Goal: Information Seeking & Learning: Learn about a topic

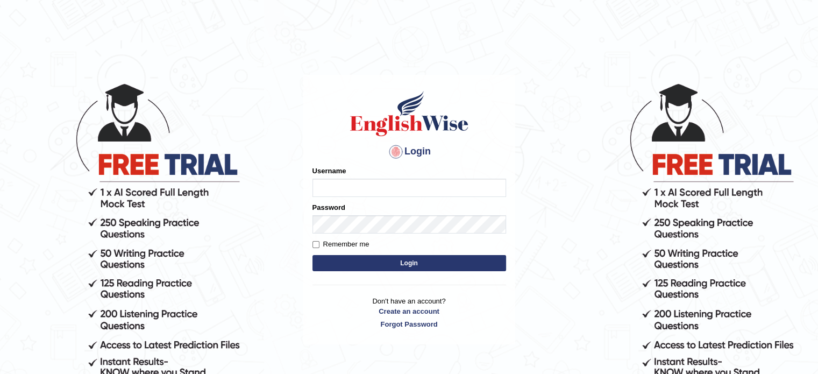
type input "DANNY7"
click at [423, 261] on button "Login" at bounding box center [409, 263] width 194 height 16
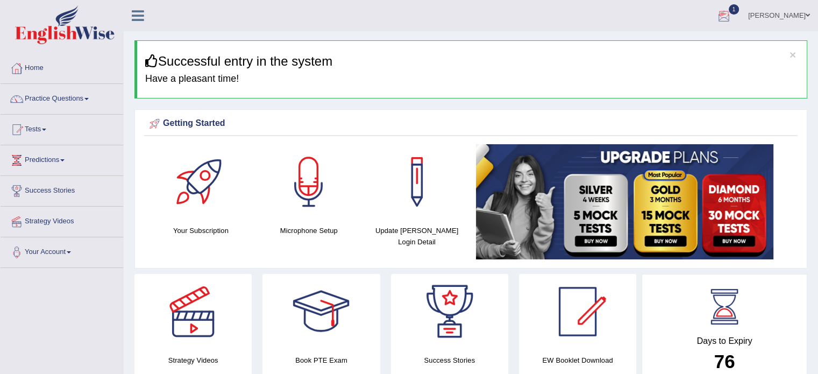
click at [732, 13] on div at bounding box center [723, 16] width 16 height 16
click at [679, 77] on strong "See All Alerts" at bounding box center [656, 76] width 48 height 9
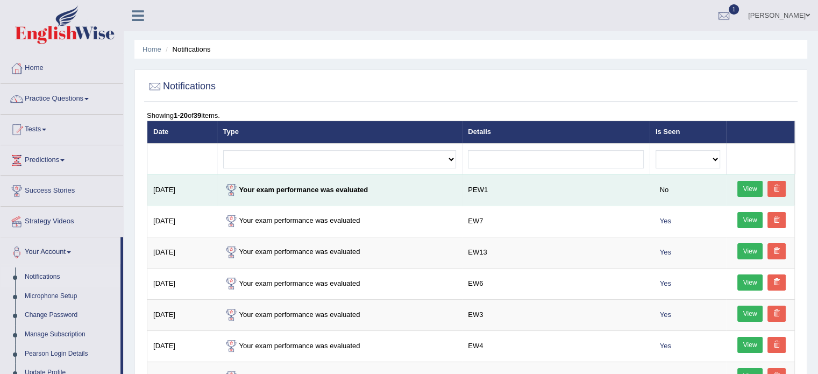
click at [753, 187] on link "View" at bounding box center [750, 189] width 26 height 16
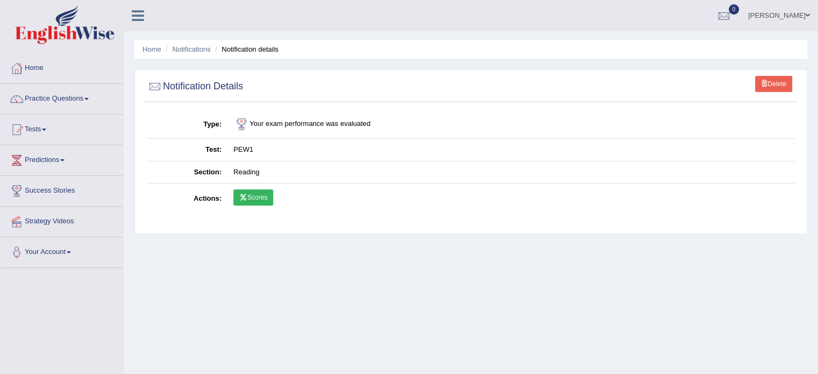
click at [268, 203] on link "Scores" at bounding box center [253, 197] width 40 height 16
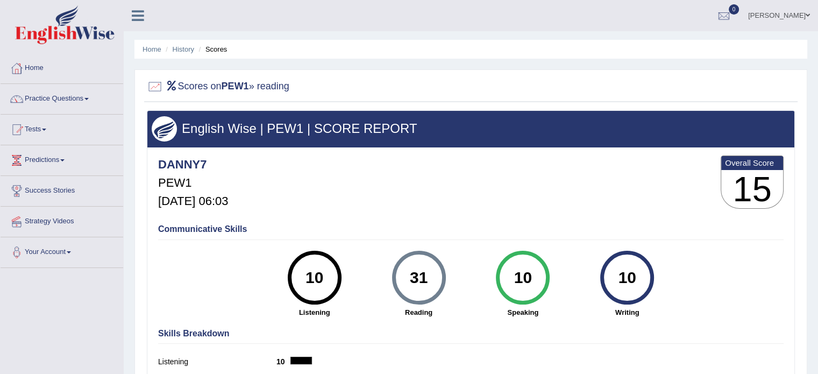
click at [242, 260] on div "Communicative Skills 10 Listening 31 Reading 10 Speaking 10 Writing" at bounding box center [470, 270] width 631 height 102
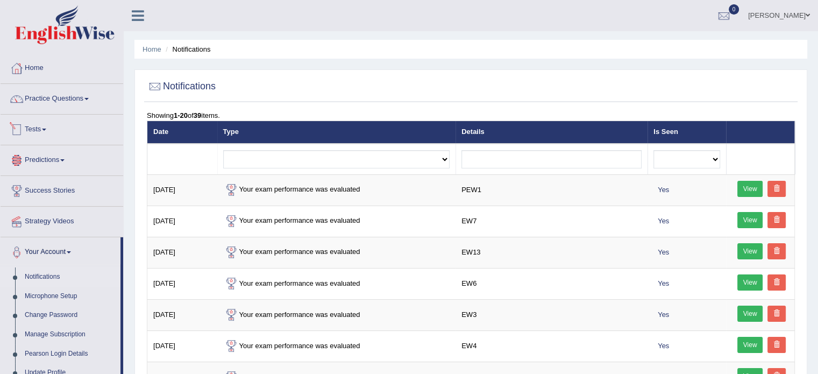
click at [53, 131] on link "Tests" at bounding box center [62, 127] width 123 height 27
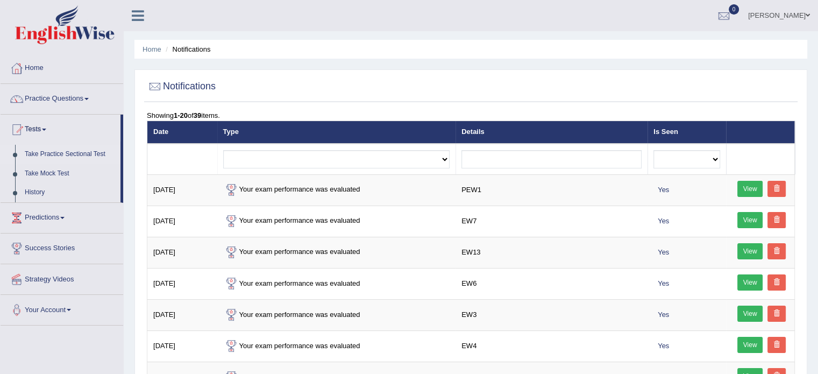
click at [59, 152] on link "Take Practice Sectional Test" at bounding box center [70, 154] width 101 height 19
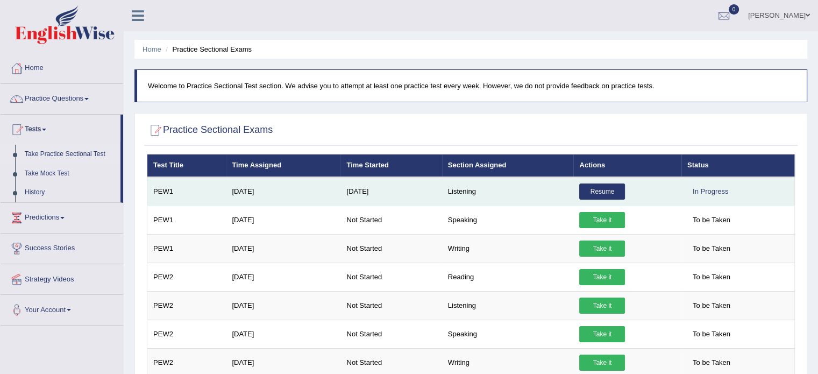
click at [598, 191] on link "Resume" at bounding box center [602, 191] width 46 height 16
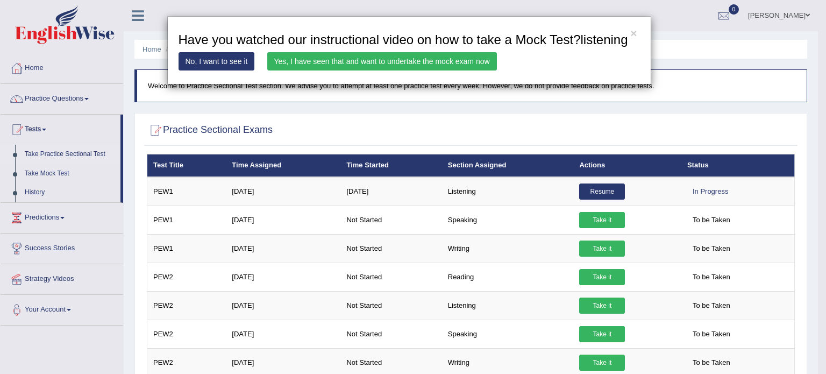
click at [358, 60] on link "Yes, I have seen that and want to undertake the mock exam now" at bounding box center [382, 61] width 230 height 18
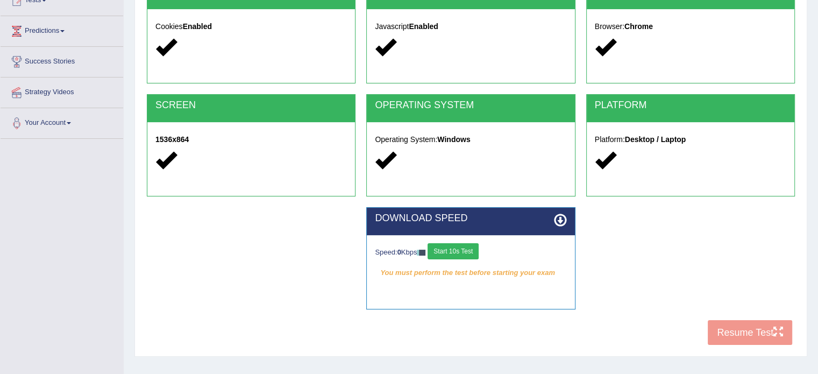
scroll to position [151, 0]
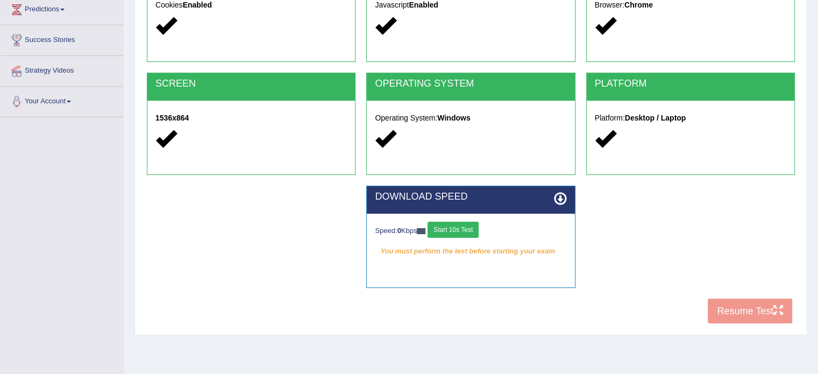
click at [466, 227] on button "Start 10s Test" at bounding box center [452, 229] width 51 height 16
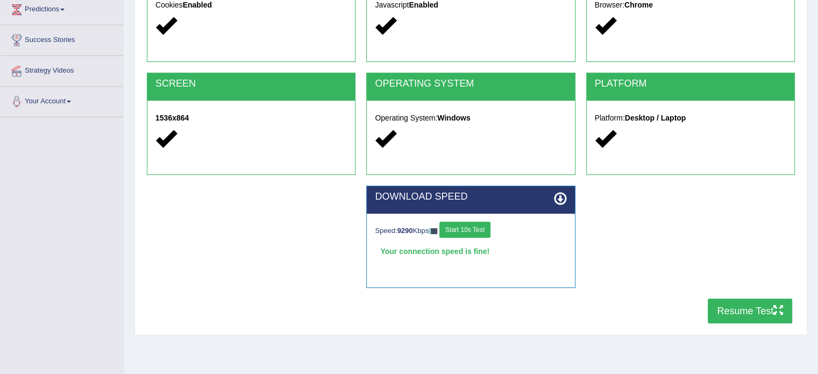
click at [749, 309] on button "Resume Test" at bounding box center [749, 310] width 84 height 25
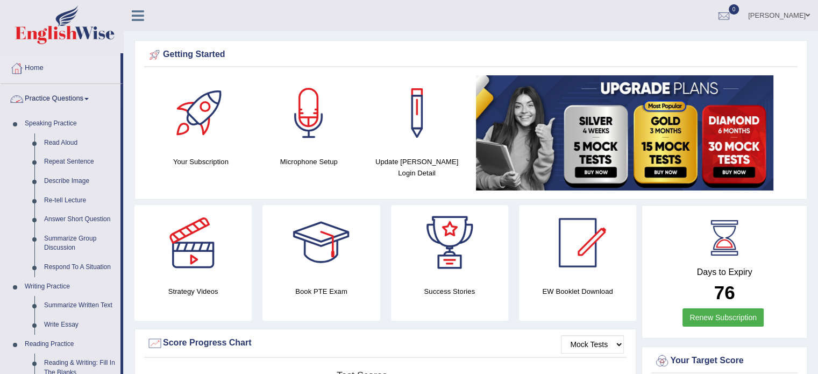
click at [59, 101] on link "Practice Questions" at bounding box center [61, 97] width 120 height 27
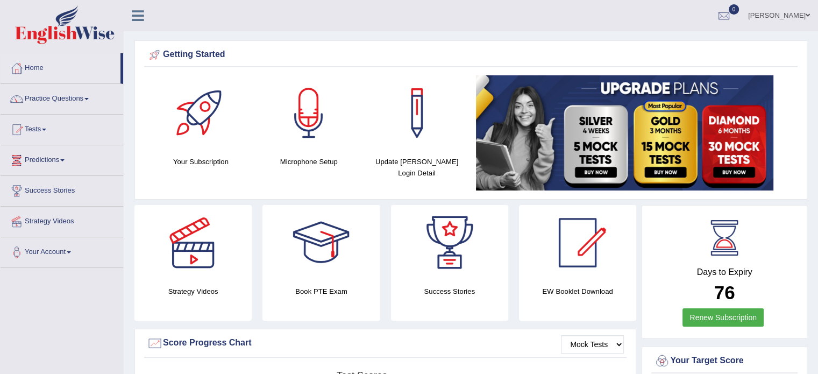
click at [45, 128] on link "Tests" at bounding box center [62, 127] width 123 height 27
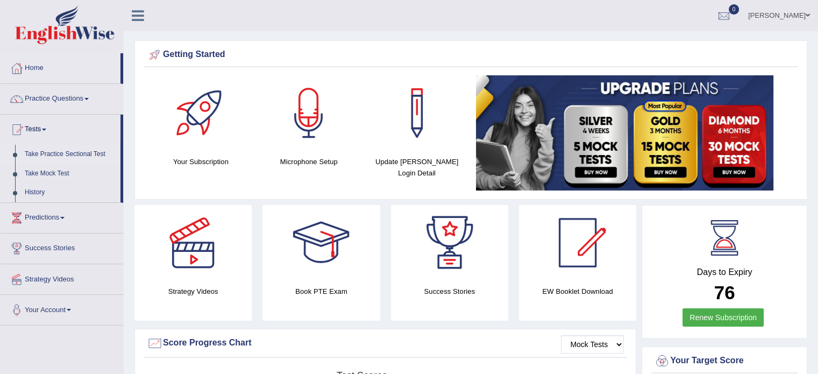
click at [56, 155] on link "Take Practice Sectional Test" at bounding box center [70, 154] width 101 height 19
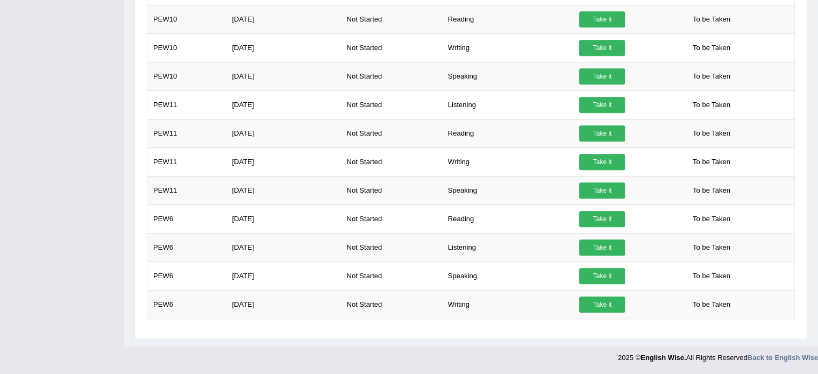
scroll to position [989, 0]
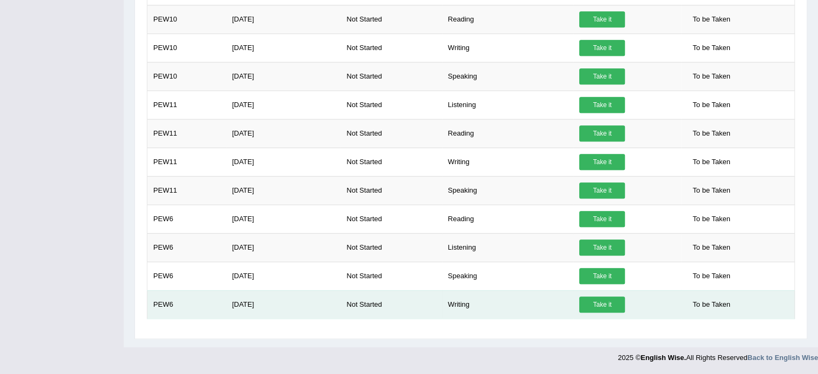
click at [611, 296] on link "Take it" at bounding box center [602, 304] width 46 height 16
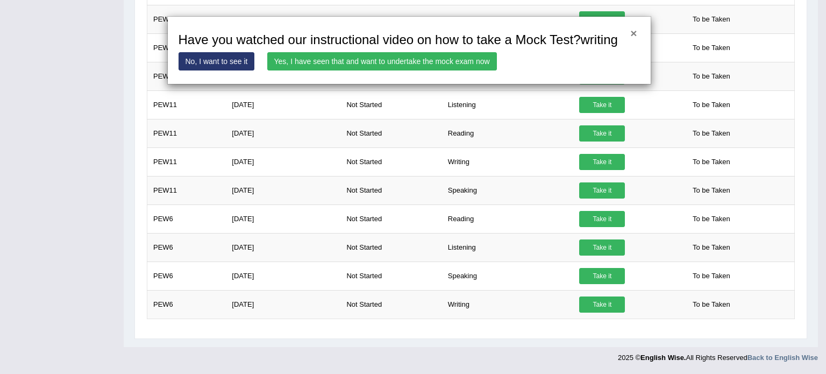
click at [632, 28] on button "×" at bounding box center [633, 32] width 6 height 11
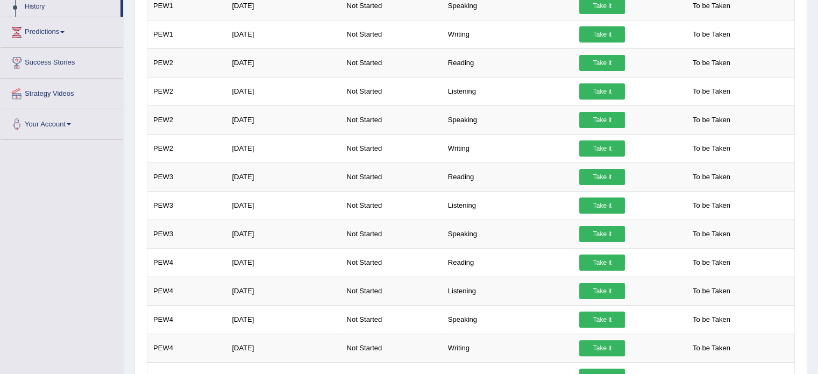
scroll to position [0, 0]
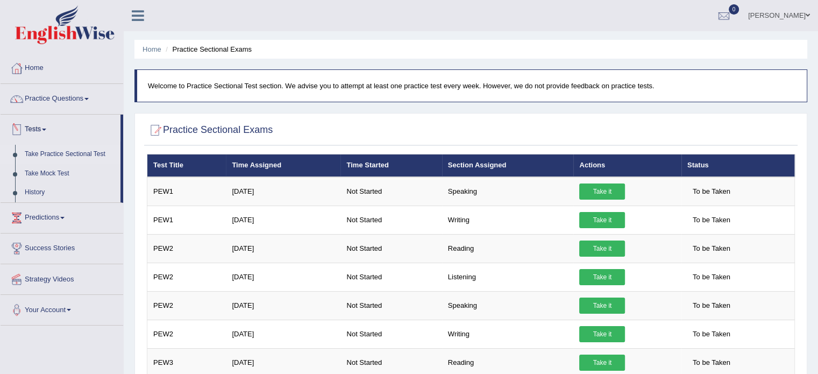
click at [46, 133] on link "Tests" at bounding box center [61, 127] width 120 height 27
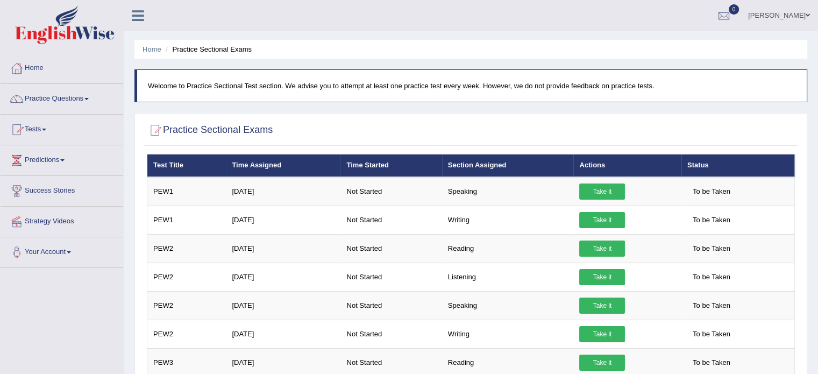
click at [46, 133] on link "Tests" at bounding box center [62, 127] width 123 height 27
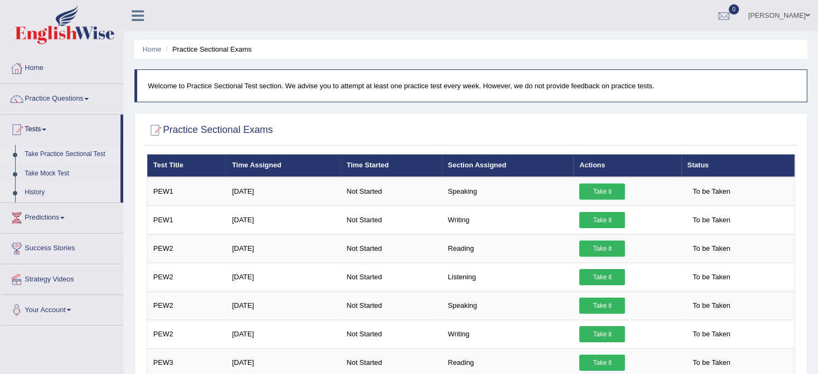
click at [38, 191] on link "History" at bounding box center [70, 192] width 101 height 19
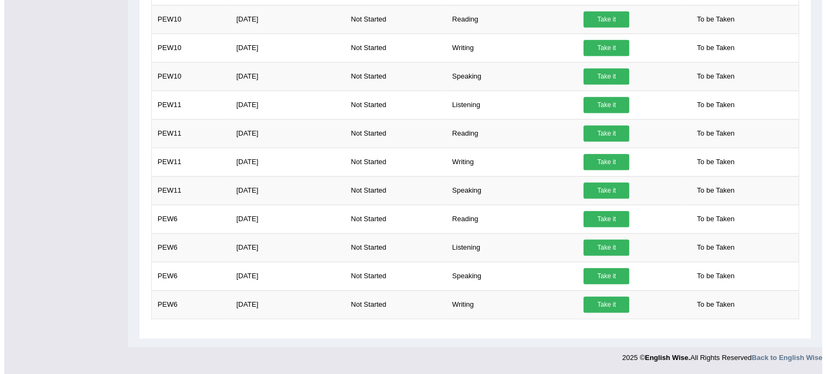
scroll to position [1004, 0]
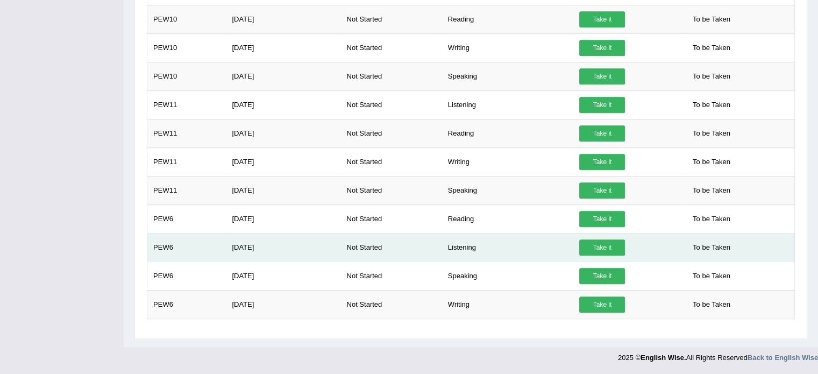
click at [604, 239] on link "Take it" at bounding box center [602, 247] width 46 height 16
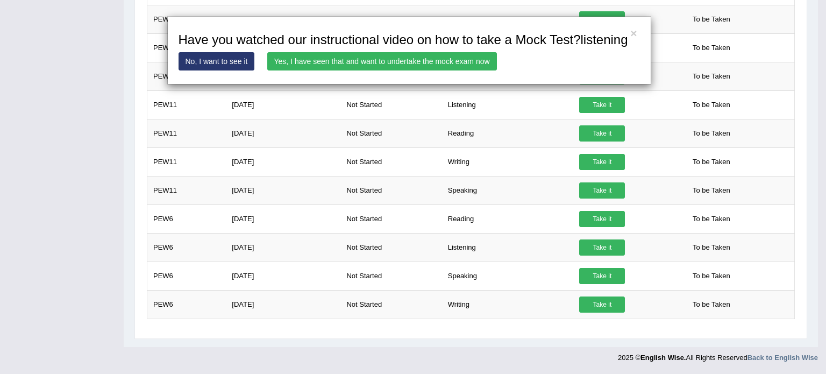
click at [402, 64] on link "Yes, I have seen that and want to undertake the mock exam now" at bounding box center [382, 61] width 230 height 18
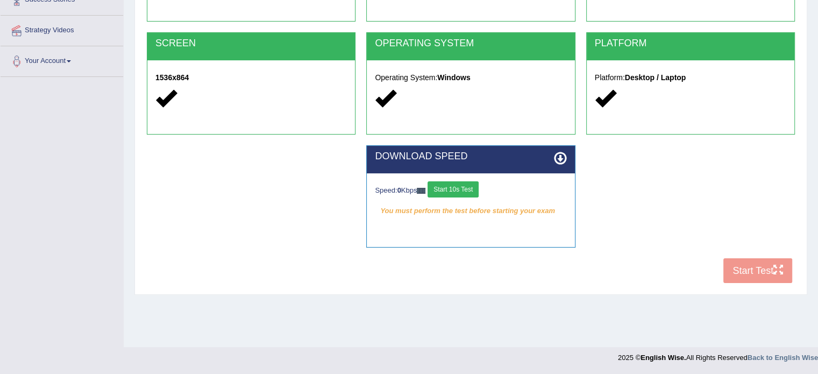
scroll to position [246, 0]
click at [461, 181] on button "Start 10s Test" at bounding box center [452, 189] width 51 height 16
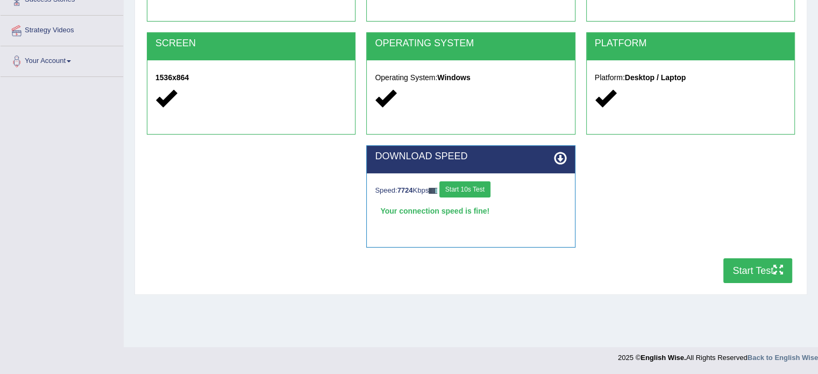
click at [757, 258] on button "Start Test" at bounding box center [757, 270] width 69 height 25
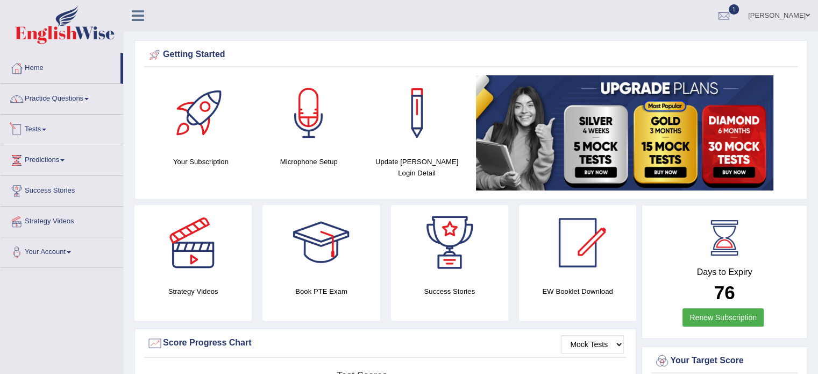
click at [49, 127] on link "Tests" at bounding box center [62, 127] width 123 height 27
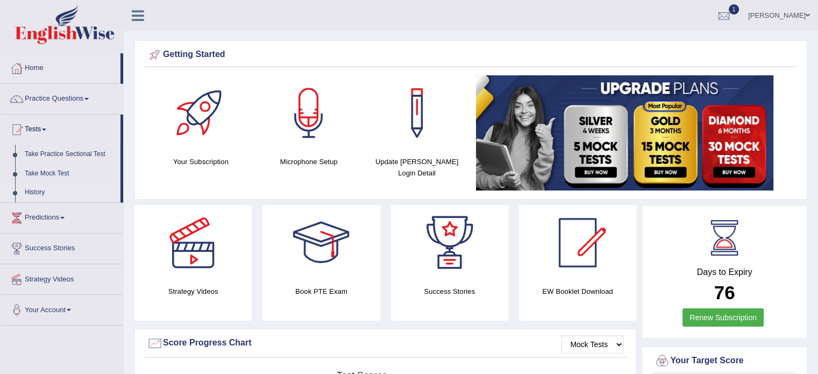
click at [49, 194] on link "History" at bounding box center [70, 192] width 101 height 19
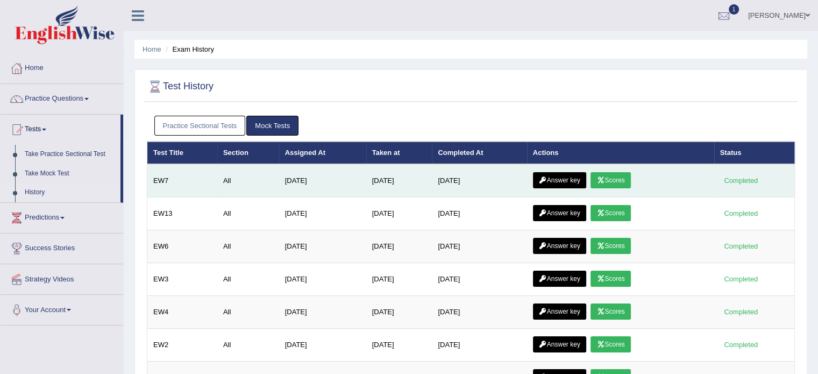
click at [628, 174] on link "Scores" at bounding box center [610, 180] width 40 height 16
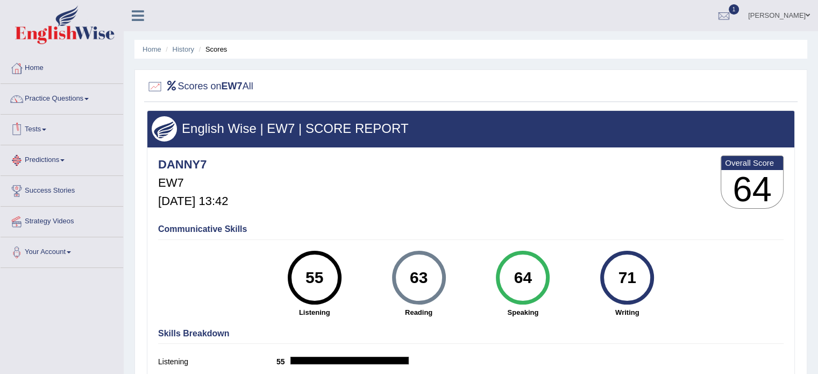
click at [49, 137] on link "Tests" at bounding box center [62, 127] width 123 height 27
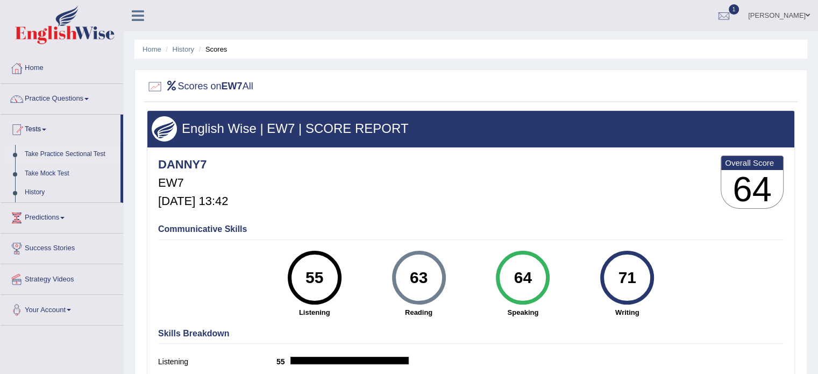
click at [58, 151] on link "Take Practice Sectional Test" at bounding box center [70, 154] width 101 height 19
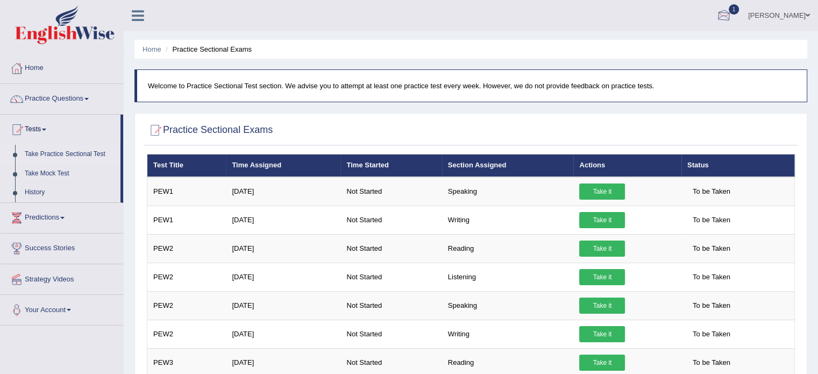
click at [732, 15] on div at bounding box center [723, 16] width 16 height 16
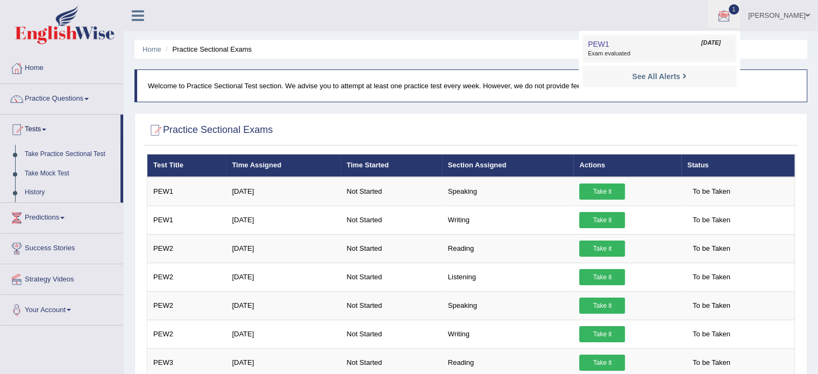
click at [720, 41] on span "Sep 27, 2025" at bounding box center [710, 43] width 19 height 9
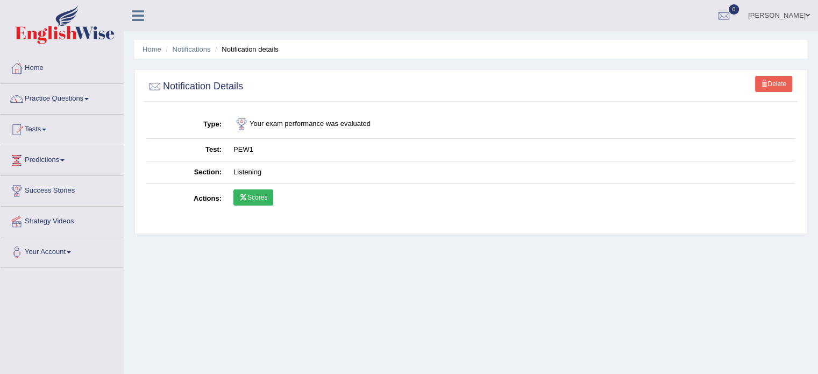
click at [252, 195] on link "Scores" at bounding box center [253, 197] width 40 height 16
click at [264, 194] on link "Scores" at bounding box center [253, 197] width 40 height 16
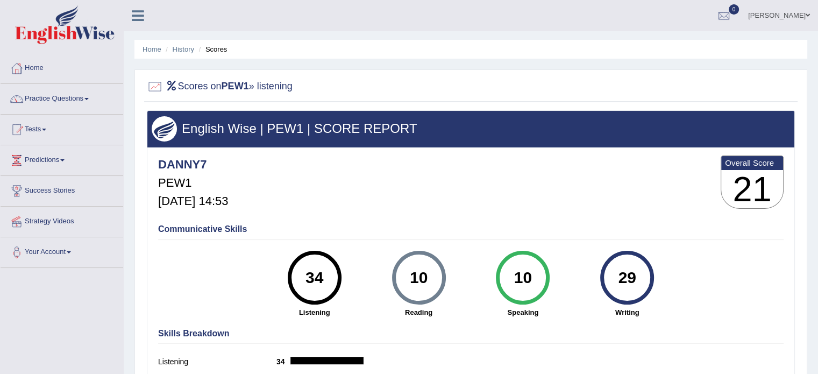
click at [237, 255] on div "Communicative Skills 34 Listening 10 Reading 10 Speaking 29 Writing" at bounding box center [470, 270] width 631 height 102
click at [63, 95] on link "Practice Questions" at bounding box center [62, 97] width 123 height 27
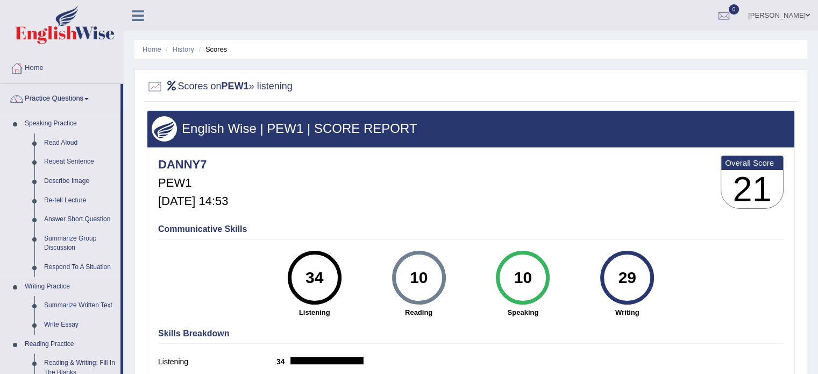
click at [64, 122] on link "Speaking Practice" at bounding box center [70, 123] width 101 height 19
click at [54, 124] on link "Speaking Practice" at bounding box center [70, 123] width 101 height 19
click at [56, 90] on link "Practice Questions" at bounding box center [61, 97] width 120 height 27
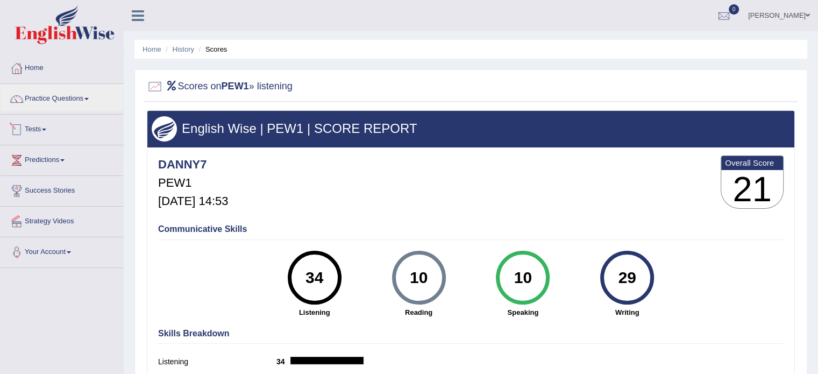
click at [59, 127] on link "Tests" at bounding box center [62, 127] width 123 height 27
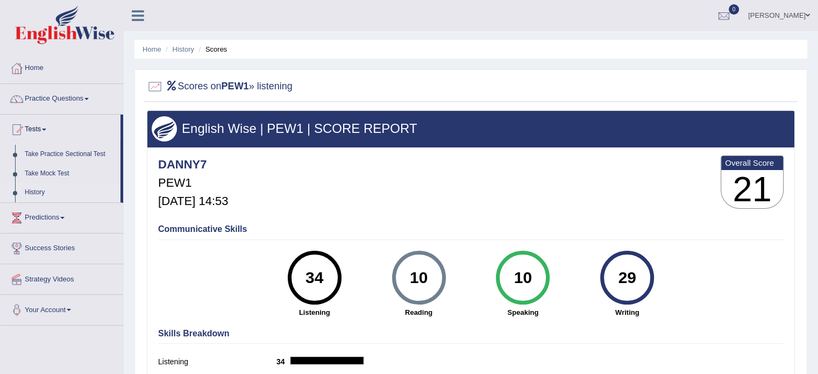
click at [41, 193] on link "History" at bounding box center [70, 192] width 101 height 19
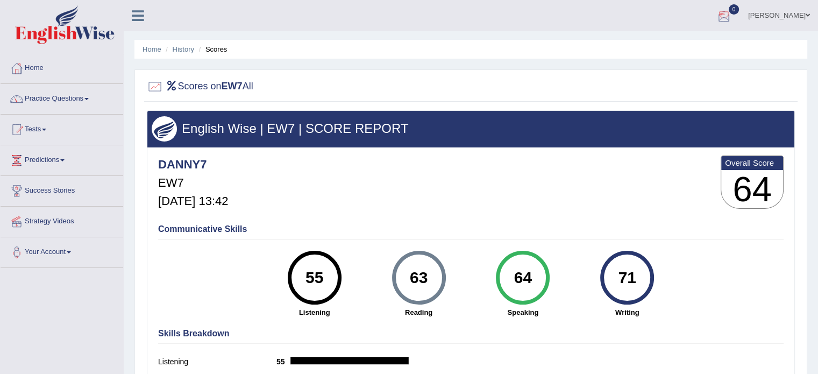
click at [732, 17] on div at bounding box center [723, 16] width 16 height 16
click at [689, 40] on link "See All Alerts" at bounding box center [659, 45] width 60 height 12
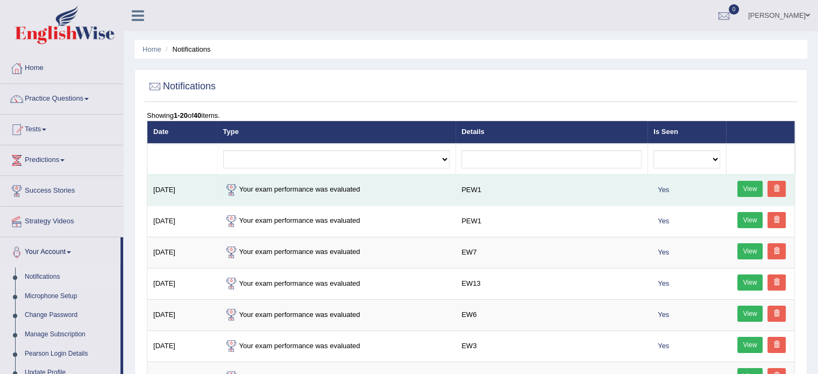
click at [750, 188] on link "View" at bounding box center [750, 189] width 26 height 16
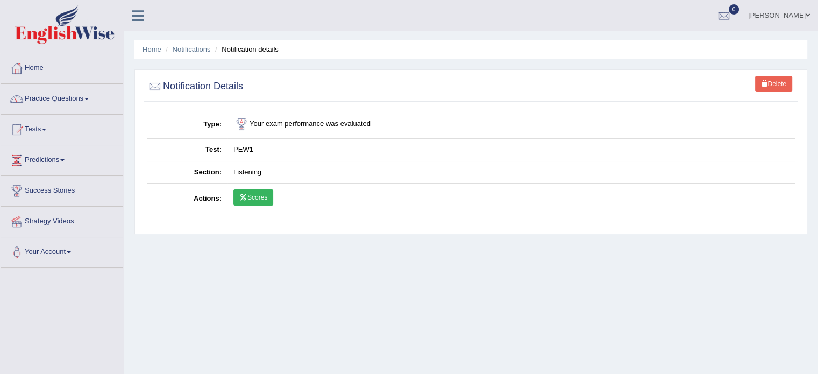
click at [261, 199] on link "Scores" at bounding box center [253, 197] width 40 height 16
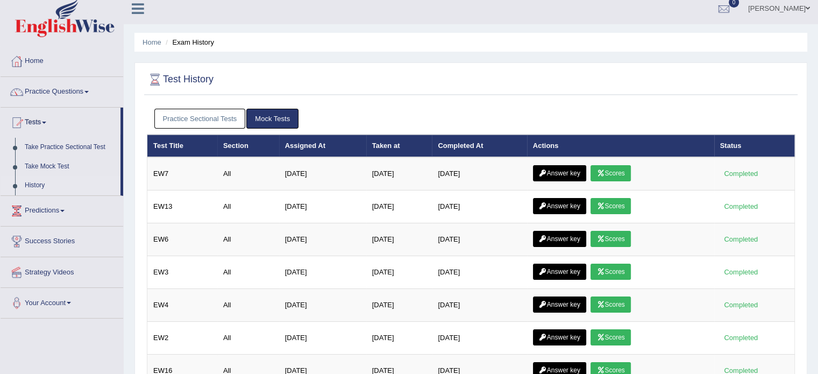
scroll to position [4, 0]
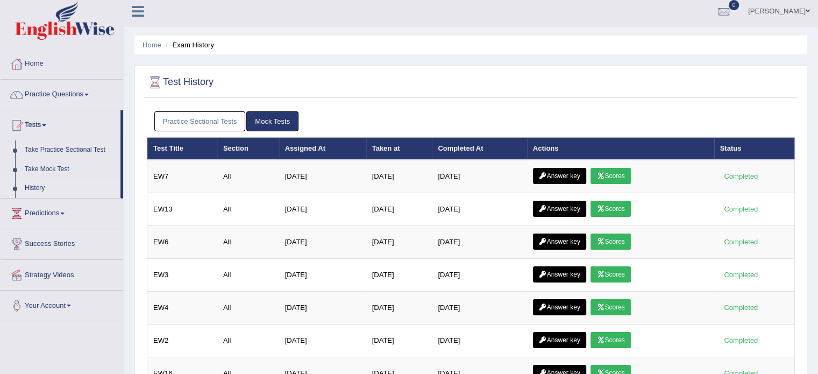
click at [45, 187] on link "History" at bounding box center [70, 187] width 101 height 19
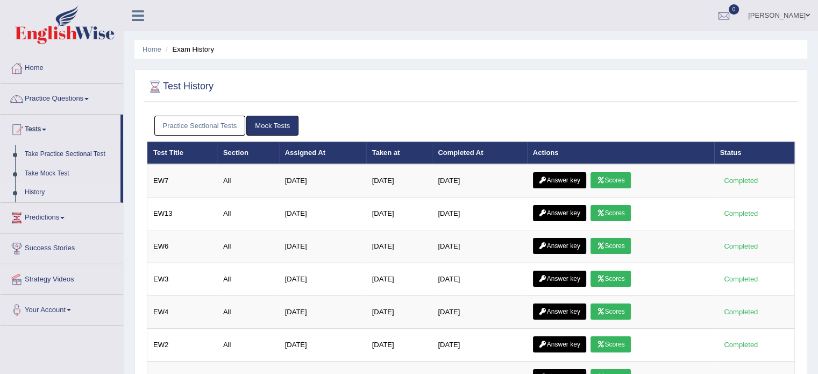
click at [62, 222] on link "Predictions" at bounding box center [62, 216] width 123 height 27
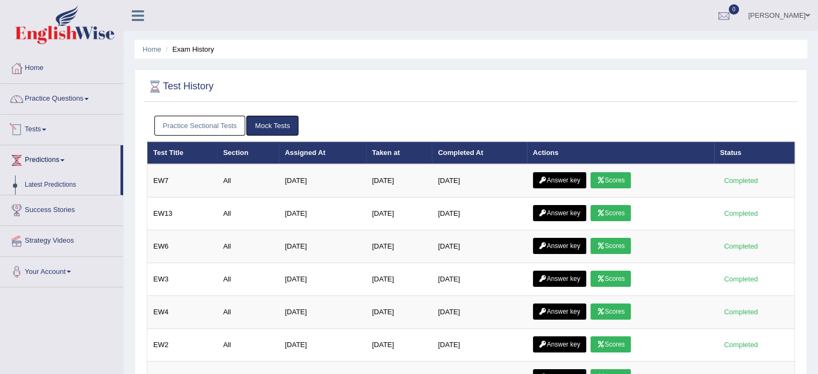
click at [45, 134] on link "Tests" at bounding box center [62, 127] width 123 height 27
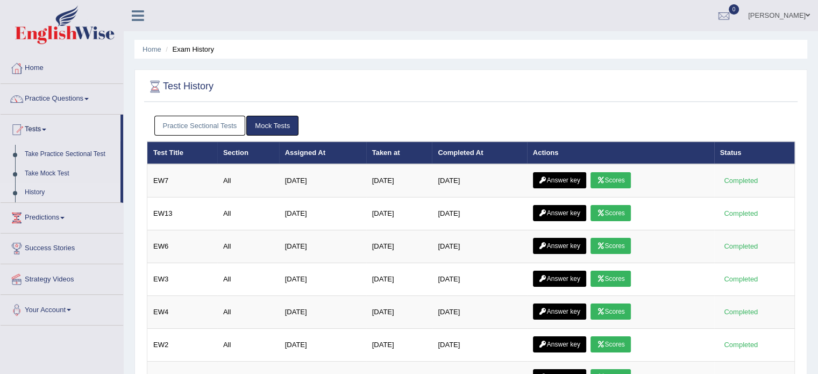
click at [40, 196] on link "History" at bounding box center [70, 192] width 101 height 19
click at [196, 123] on link "Practice Sectional Tests" at bounding box center [199, 126] width 91 height 20
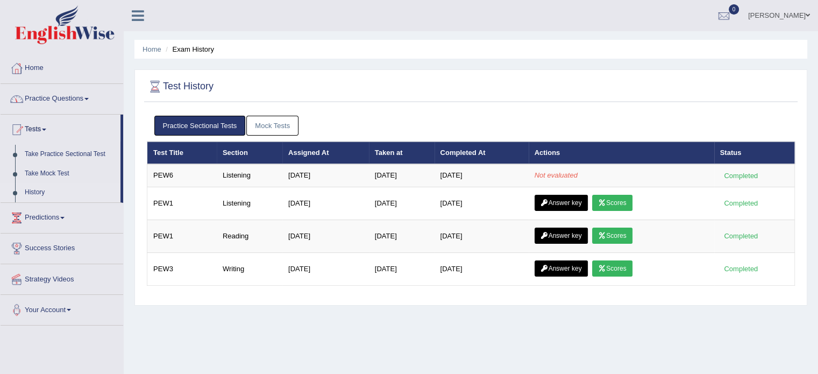
click at [52, 103] on link "Practice Questions" at bounding box center [62, 97] width 123 height 27
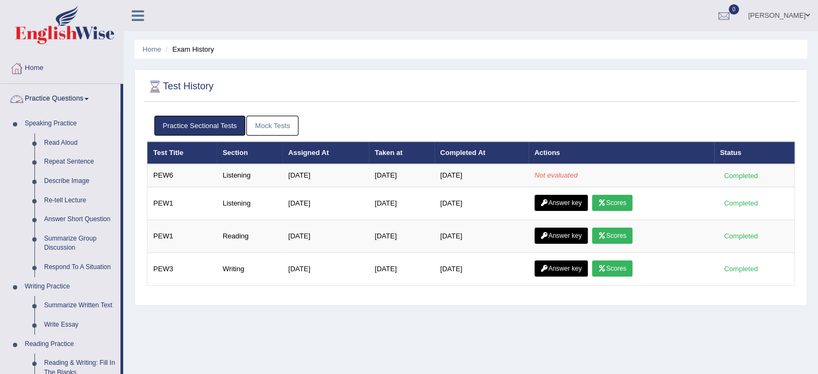
click at [60, 102] on link "Practice Questions" at bounding box center [61, 97] width 120 height 27
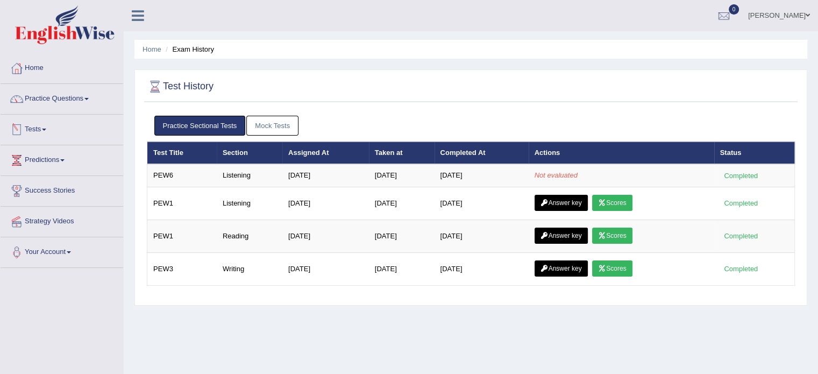
click at [46, 130] on span at bounding box center [44, 129] width 4 height 2
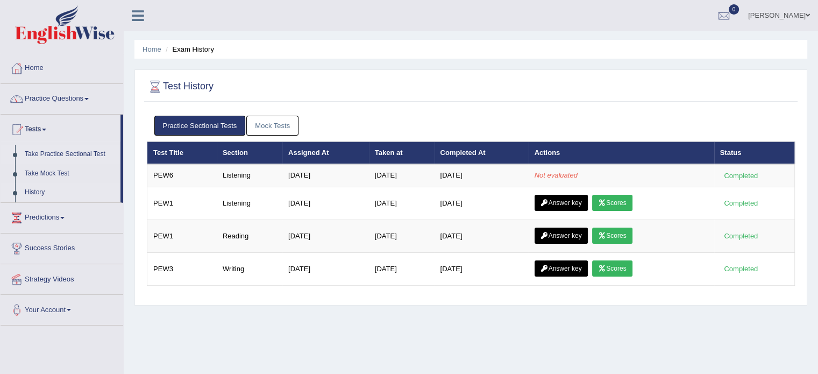
click at [61, 156] on link "Take Practice Sectional Test" at bounding box center [70, 154] width 101 height 19
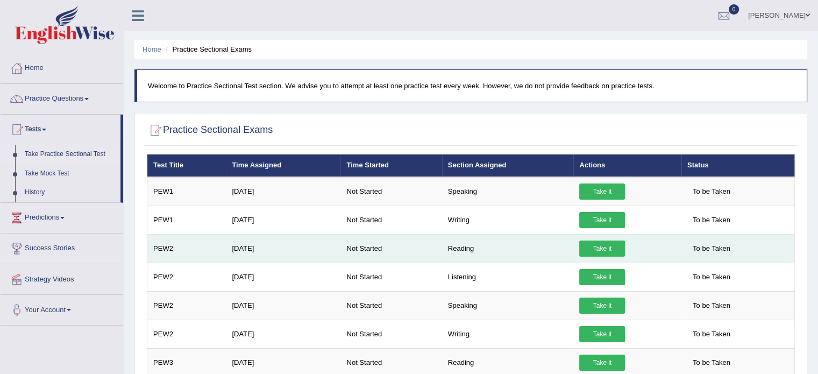
click at [611, 247] on link "Take it" at bounding box center [602, 248] width 46 height 16
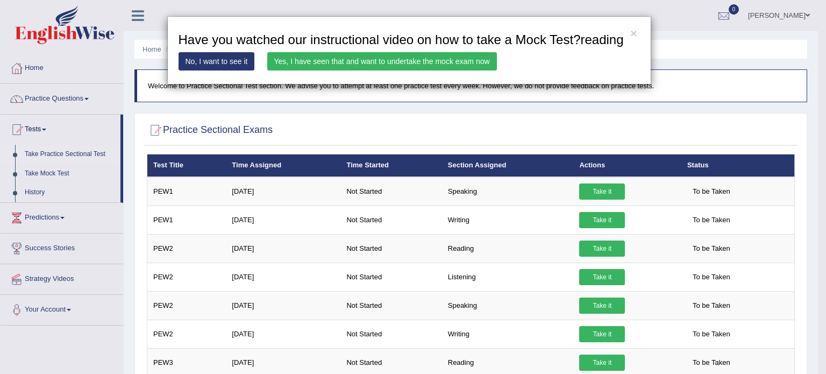
click at [439, 55] on link "Yes, I have seen that and want to undertake the mock exam now" at bounding box center [382, 61] width 230 height 18
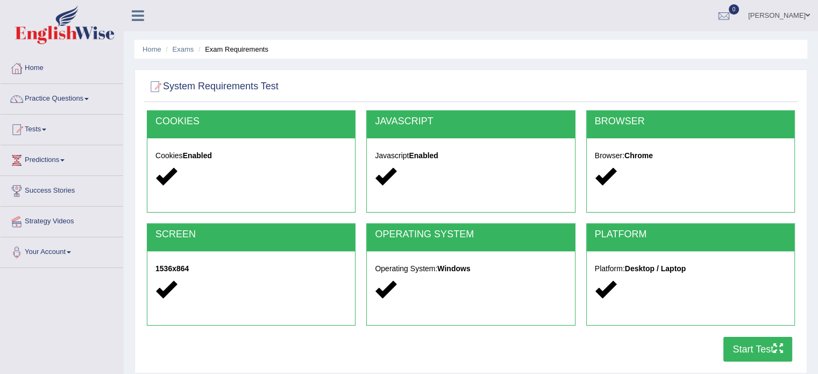
click at [742, 348] on button "Start Test" at bounding box center [757, 348] width 69 height 25
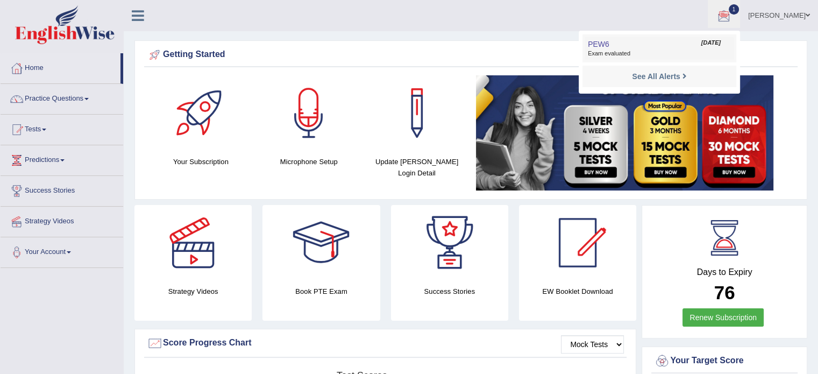
click at [648, 51] on span "Exam evaluated" at bounding box center [659, 53] width 143 height 9
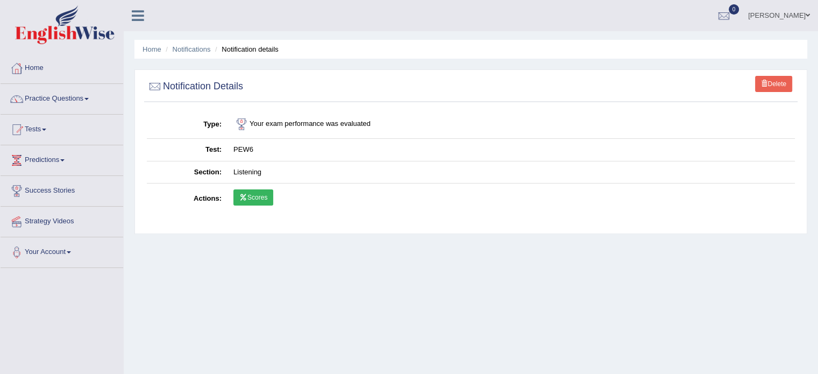
click at [258, 198] on link "Scores" at bounding box center [253, 197] width 40 height 16
click at [37, 71] on link "Home" at bounding box center [62, 66] width 123 height 27
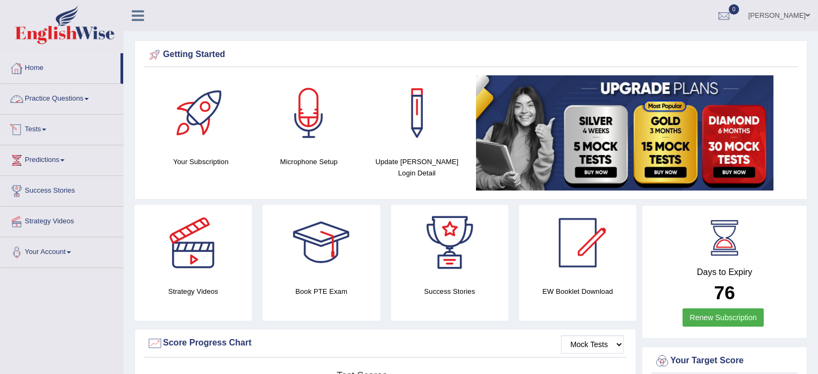
click at [47, 132] on link "Tests" at bounding box center [62, 127] width 123 height 27
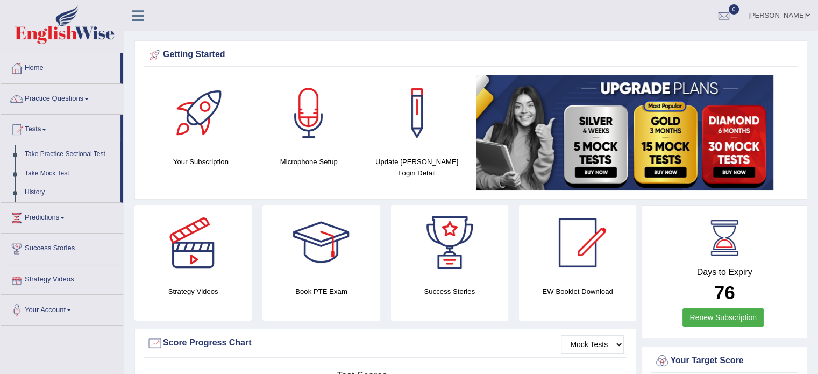
click at [43, 274] on link "Strategy Videos" at bounding box center [62, 277] width 123 height 27
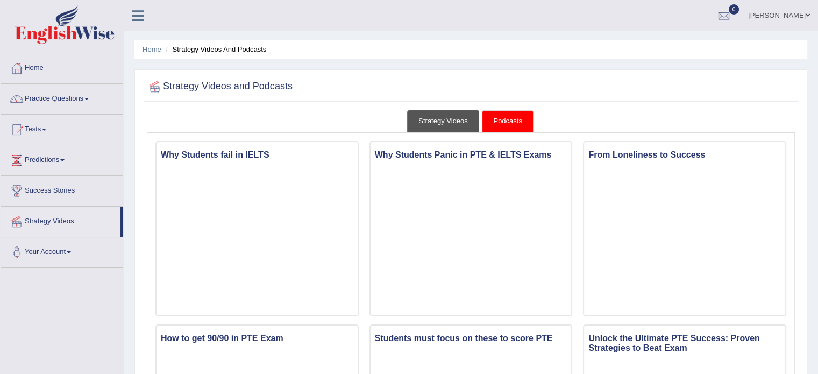
click at [428, 121] on link "Strategy Videos" at bounding box center [443, 121] width 72 height 22
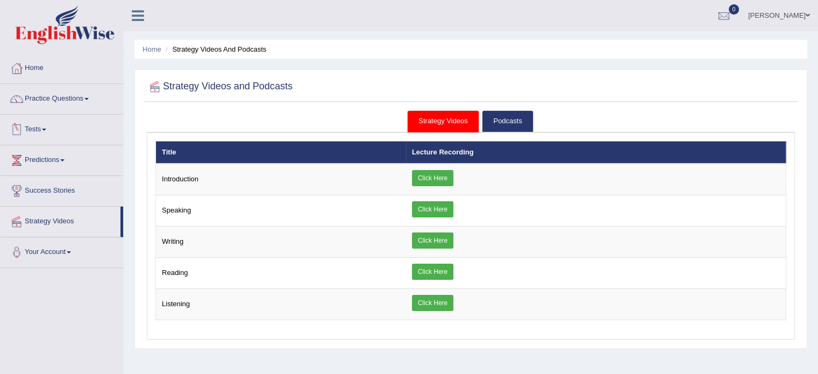
click at [46, 128] on span at bounding box center [44, 129] width 4 height 2
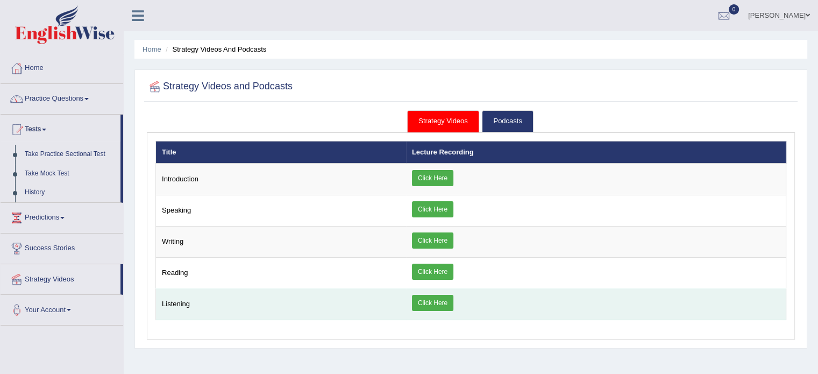
click at [432, 296] on link "Click Here" at bounding box center [432, 303] width 41 height 16
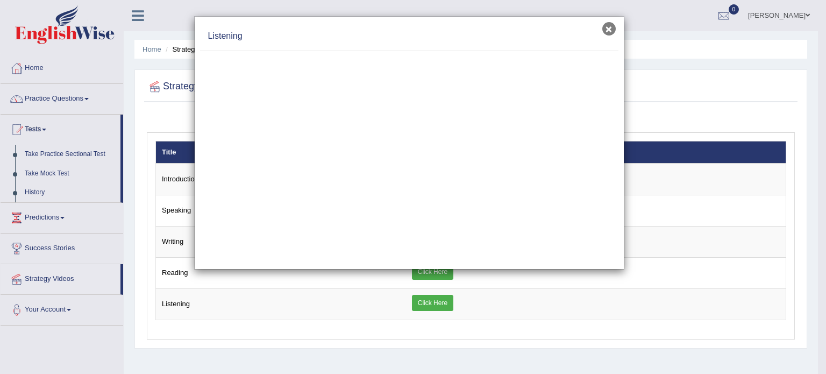
click at [605, 29] on button "×" at bounding box center [608, 28] width 13 height 13
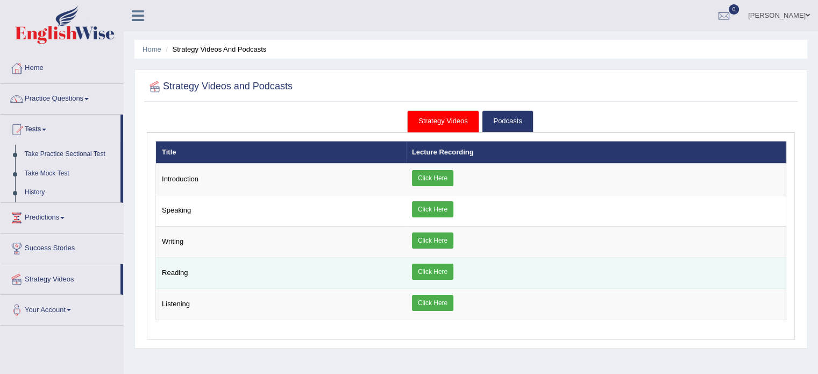
click at [431, 271] on link "Click Here" at bounding box center [432, 271] width 41 height 16
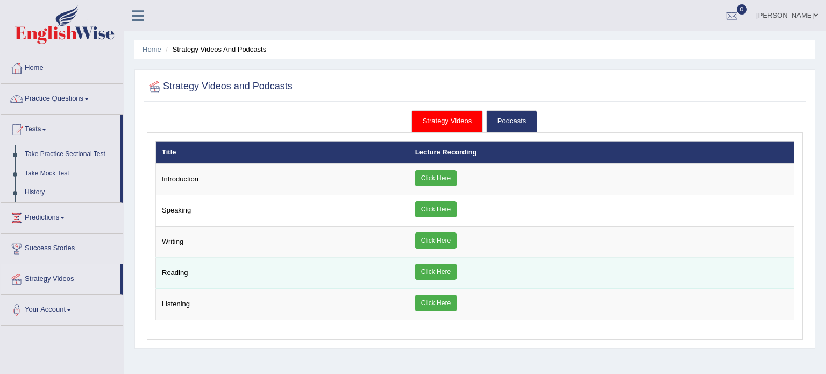
click at [431, 271] on div "× Introduction × Speaking × × ×" at bounding box center [474, 231] width 639 height 180
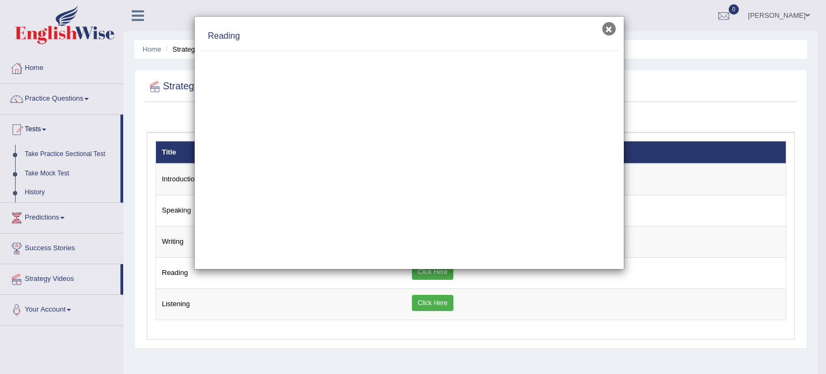
click at [606, 29] on button "×" at bounding box center [608, 28] width 13 height 13
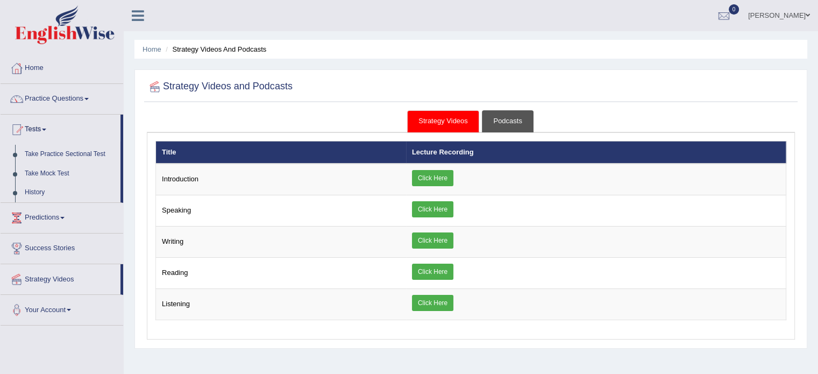
click at [512, 121] on link "Podcasts" at bounding box center [507, 121] width 51 height 22
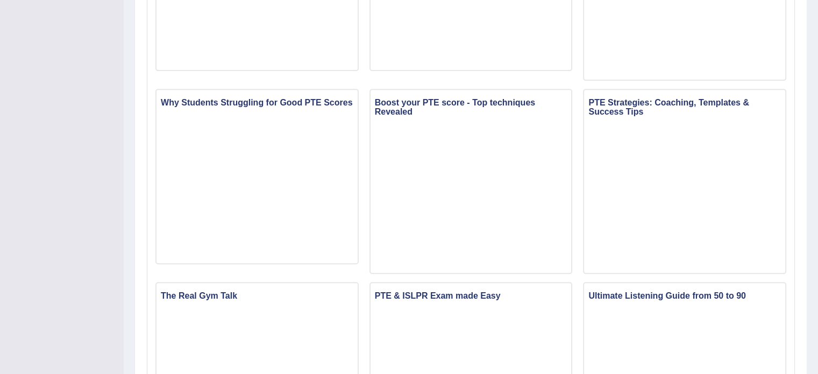
scroll to position [431, 0]
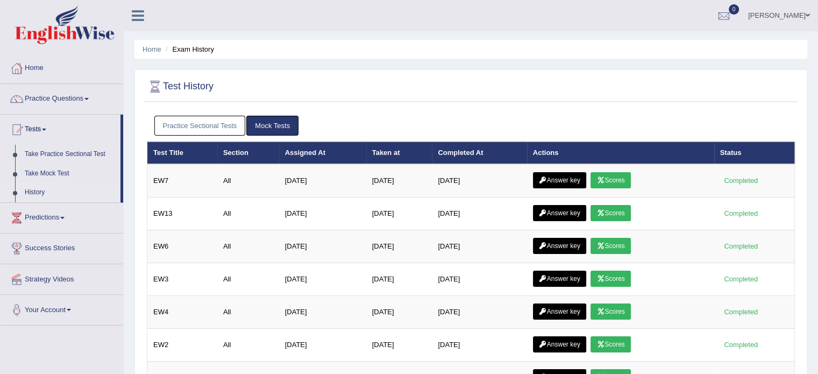
click at [271, 122] on link "Mock Tests" at bounding box center [272, 126] width 52 height 20
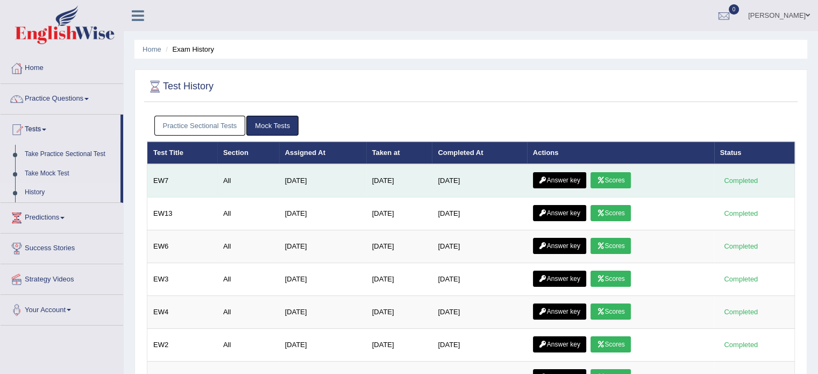
click at [619, 180] on link "Scores" at bounding box center [610, 180] width 40 height 16
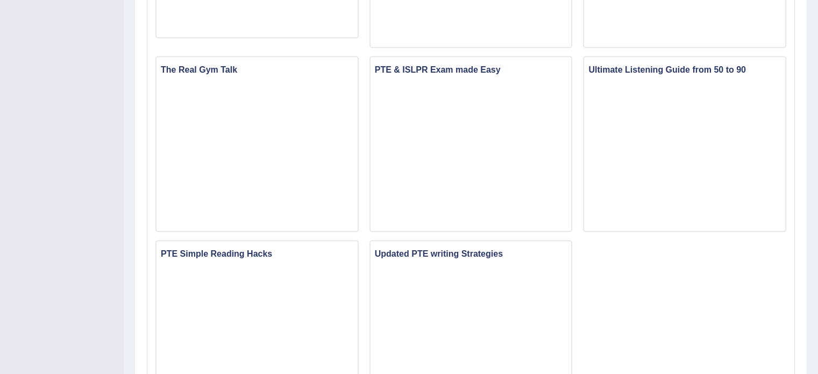
scroll to position [654, 0]
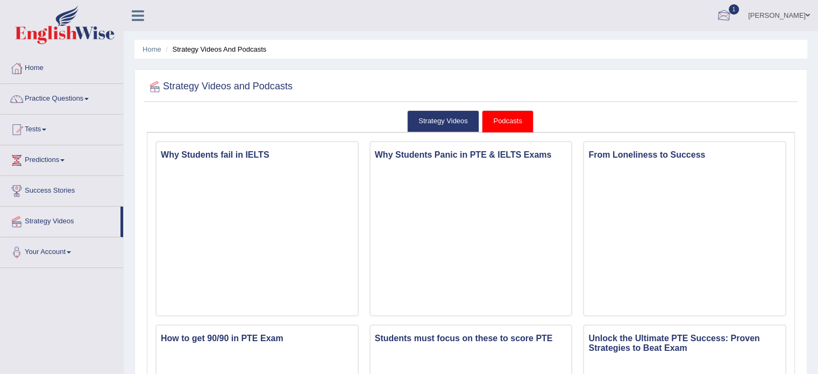
click at [732, 18] on div at bounding box center [723, 16] width 16 height 16
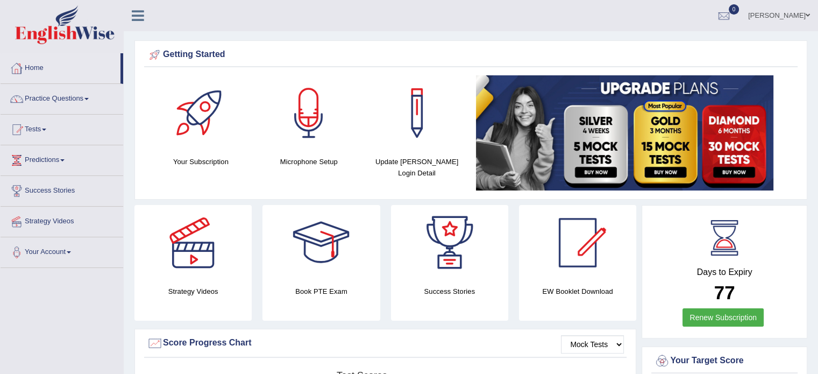
click at [36, 68] on link "Home" at bounding box center [61, 66] width 120 height 27
click at [732, 20] on div at bounding box center [723, 16] width 16 height 16
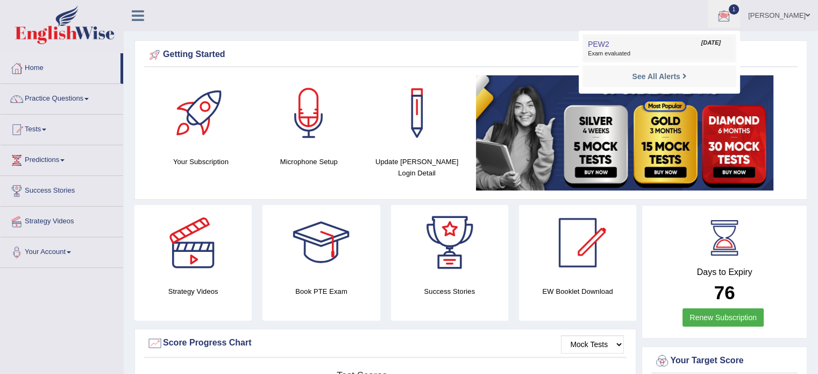
click at [648, 51] on span "Exam evaluated" at bounding box center [659, 53] width 143 height 9
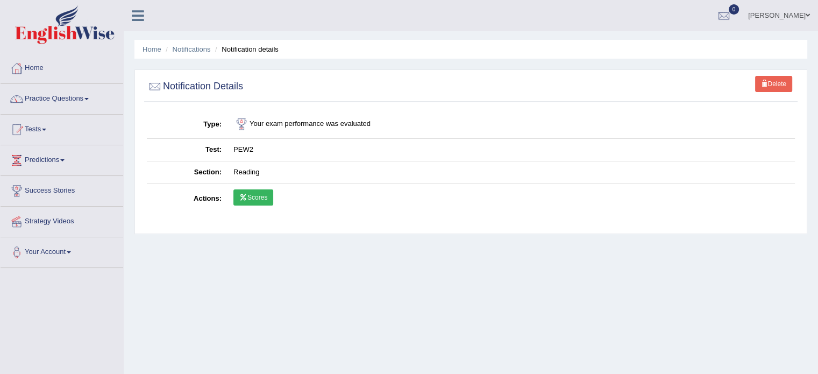
click at [245, 198] on icon at bounding box center [243, 197] width 8 height 6
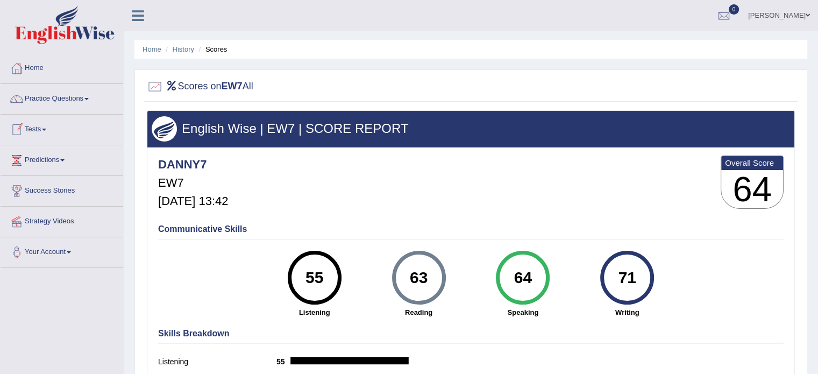
click at [46, 128] on span at bounding box center [44, 129] width 4 height 2
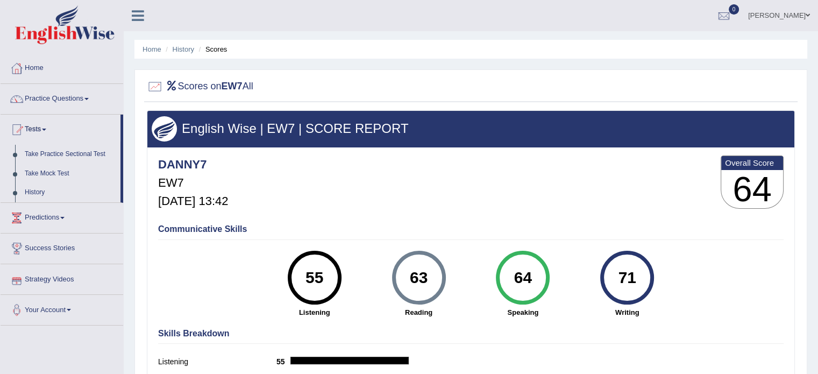
click at [69, 277] on link "Strategy Videos" at bounding box center [62, 277] width 123 height 27
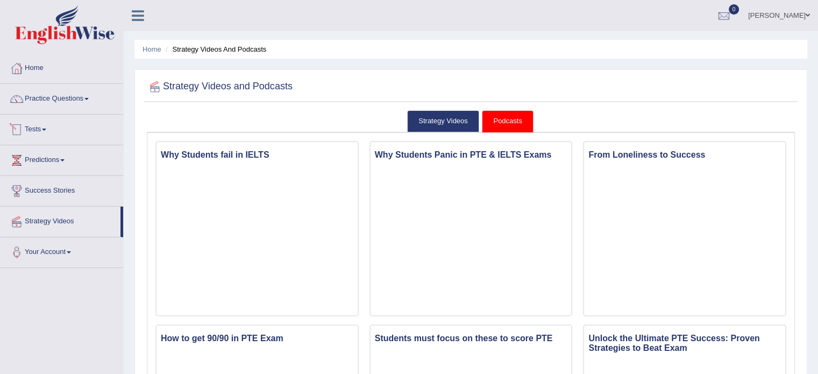
click at [49, 125] on link "Tests" at bounding box center [62, 127] width 123 height 27
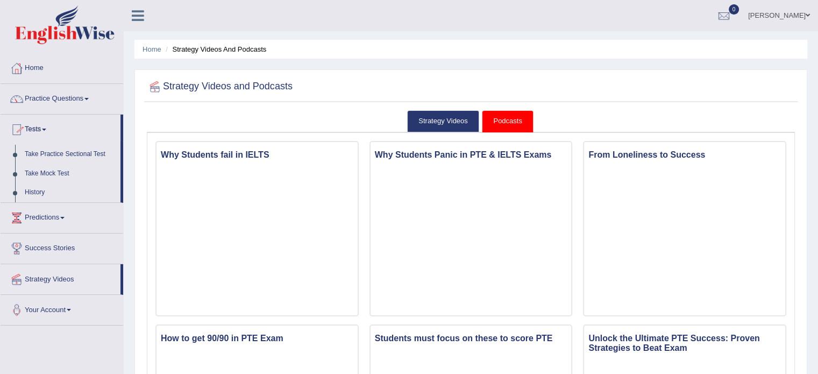
click at [49, 125] on link "Tests" at bounding box center [61, 127] width 120 height 27
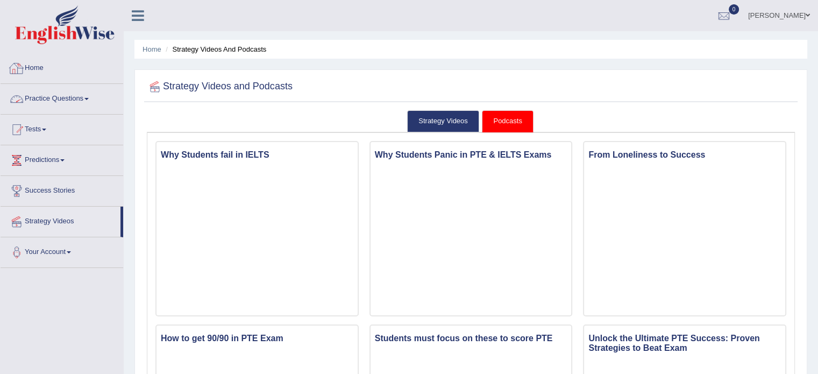
click at [36, 66] on link "Home" at bounding box center [62, 66] width 123 height 27
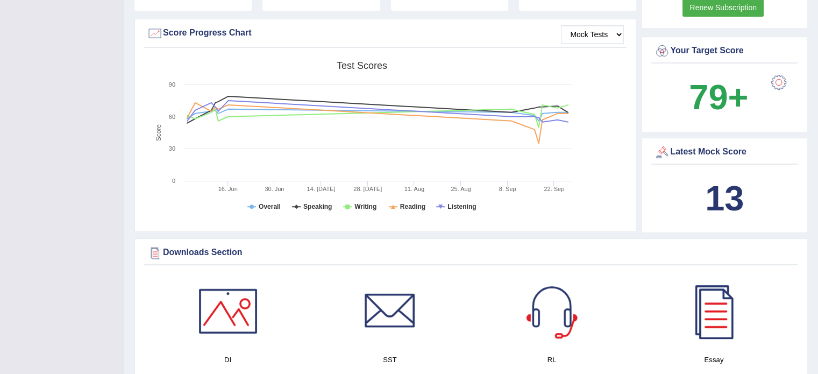
scroll to position [239, 0]
